Goal: Download file/media

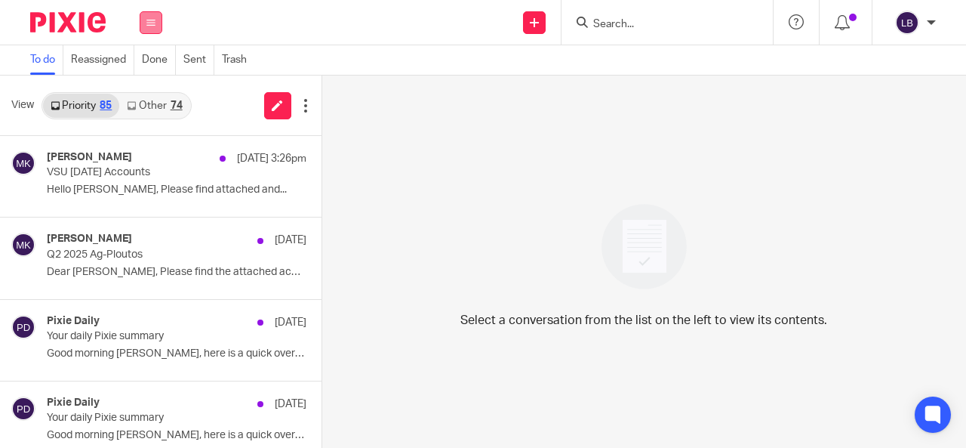
click at [152, 26] on button at bounding box center [151, 22] width 23 height 23
click at [143, 92] on link "Email" at bounding box center [144, 92] width 27 height 11
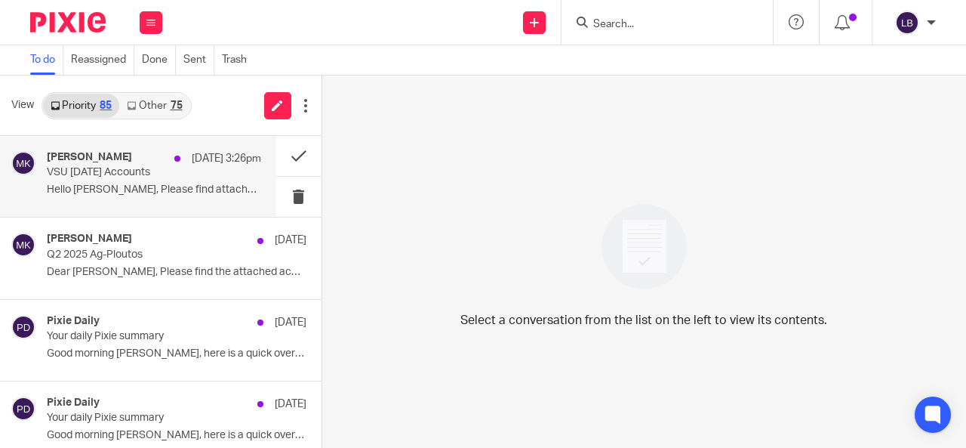
click at [186, 189] on p "Hello [PERSON_NAME], Please find attached and..." at bounding box center [154, 189] width 214 height 13
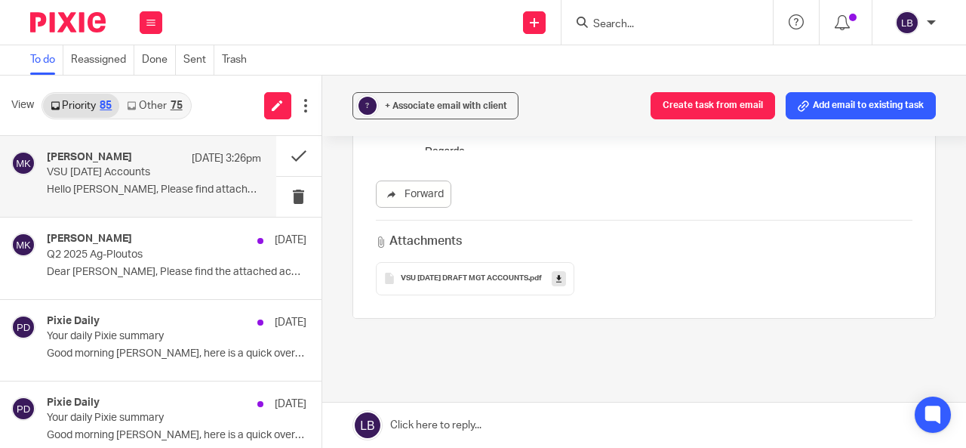
scroll to position [309, 0]
click at [469, 273] on span "VSU JUNE 2025 DRAFT MGT ACCOUNTS" at bounding box center [465, 277] width 128 height 9
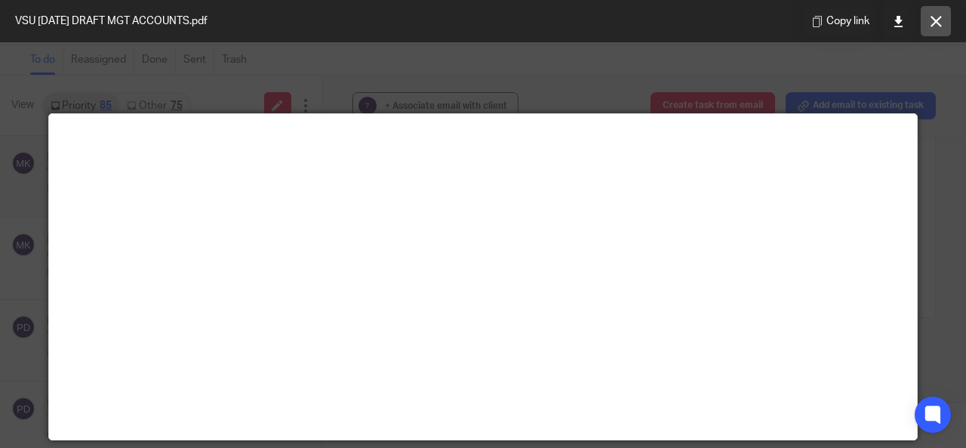
click at [934, 17] on icon at bounding box center [936, 21] width 11 height 11
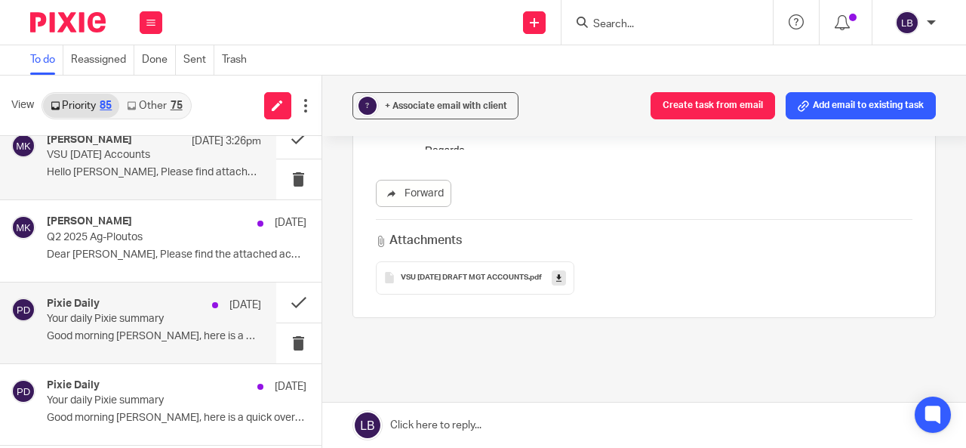
scroll to position [0, 0]
